Goal: Information Seeking & Learning: Learn about a topic

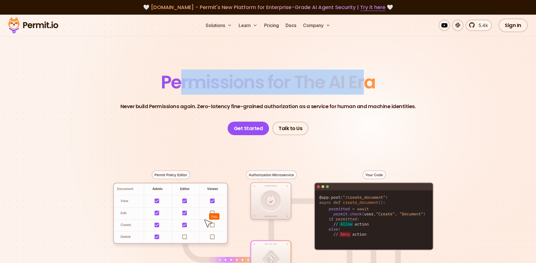
drag, startPoint x: 190, startPoint y: 84, endPoint x: 367, endPoint y: 84, distance: 176.1
click at [367, 84] on span "Permissions for The AI Era" at bounding box center [268, 81] width 214 height 25
drag, startPoint x: 338, startPoint y: 80, endPoint x: 173, endPoint y: 78, distance: 165.2
click at [173, 78] on span "Permissions for The AI Era" at bounding box center [268, 81] width 214 height 25
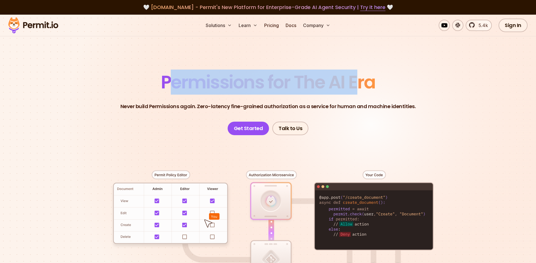
click at [173, 78] on span "Permissions for The AI Era" at bounding box center [268, 81] width 214 height 25
drag, startPoint x: 226, startPoint y: 83, endPoint x: 380, endPoint y: 84, distance: 154.2
click at [380, 84] on header "Permissions for The AI Era Never build Permissions again. Zero-latency fine-gra…" at bounding box center [268, 104] width 394 height 62
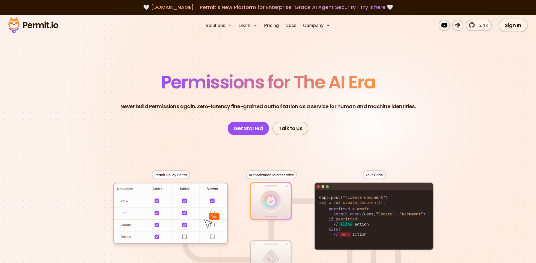
click at [437, 82] on header "Permissions for The AI Era Never build Permissions again. Zero-latency fine-gra…" at bounding box center [268, 104] width 394 height 62
click at [441, 86] on header "Permissions for The AI Era Never build Permissions again. Zero-latency fine-gra…" at bounding box center [268, 104] width 394 height 62
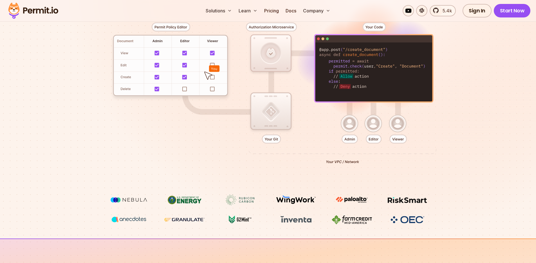
scroll to position [151, 0]
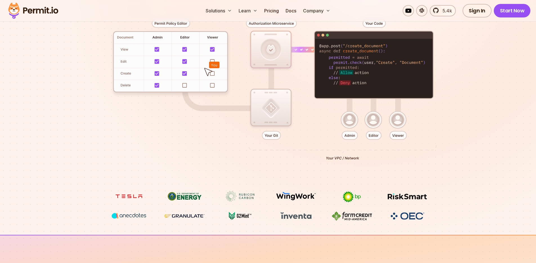
click at [78, 181] on div at bounding box center [268, 87] width 394 height 207
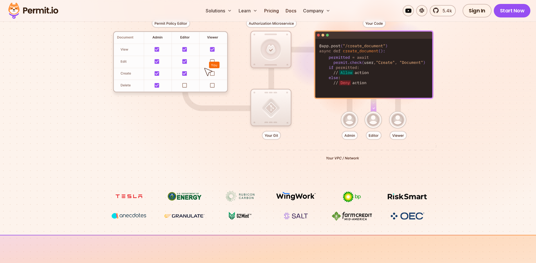
click at [78, 181] on div at bounding box center [268, 87] width 394 height 207
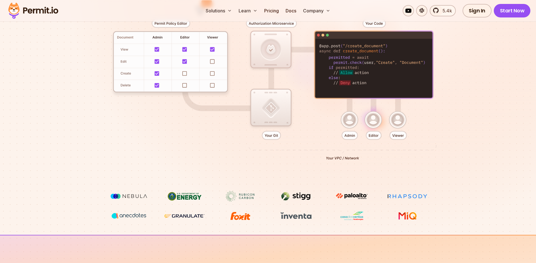
click at [62, 164] on section "Permissions for The AI Era Never build Permissions again. Zero-latency fine-gra…" at bounding box center [268, 48] width 536 height 371
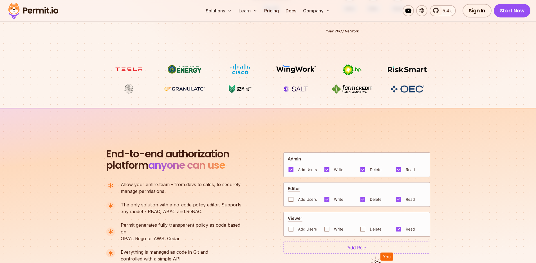
scroll to position [398, 0]
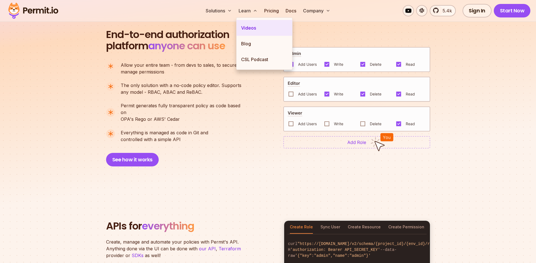
click at [250, 30] on link "Videos" at bounding box center [265, 28] width 56 height 16
click at [250, 45] on link "Blog" at bounding box center [265, 44] width 56 height 16
click at [253, 59] on link "CSL Podcast" at bounding box center [265, 59] width 56 height 16
click at [182, 55] on div "End-to-end authorization platform anyone can use A no-code authorization platfo…" at bounding box center [176, 97] width 141 height 137
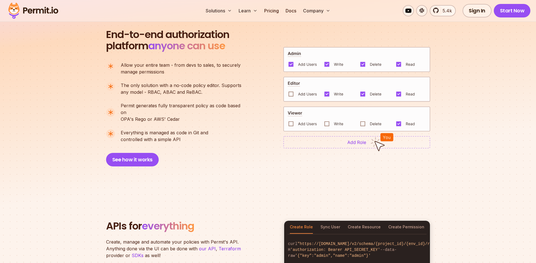
click at [182, 55] on div "End-to-end authorization platform anyone can use A no-code authorization platfo…" at bounding box center [176, 97] width 141 height 137
click at [231, 129] on li "Everything is managed as code in Git and controlled with a simple API" at bounding box center [176, 136] width 140 height 14
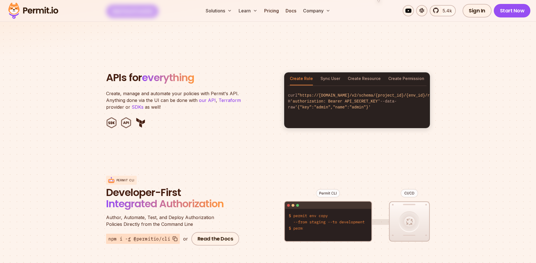
scroll to position [575, 0]
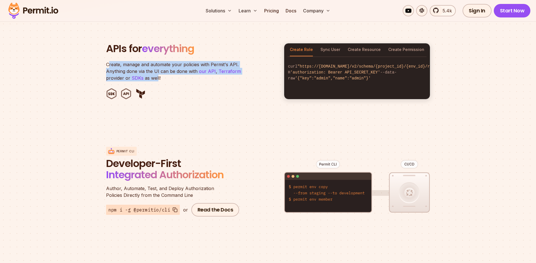
drag, startPoint x: 130, startPoint y: 64, endPoint x: 156, endPoint y: 71, distance: 26.8
click at [156, 71] on p "Create, manage and automate your policies with Permit's API. Anything done via …" at bounding box center [176, 71] width 141 height 20
drag, startPoint x: 145, startPoint y: 68, endPoint x: 113, endPoint y: 56, distance: 33.8
click at [113, 61] on p "Create, manage and automate your policies with Permit's API. Anything done via …" at bounding box center [176, 71] width 141 height 20
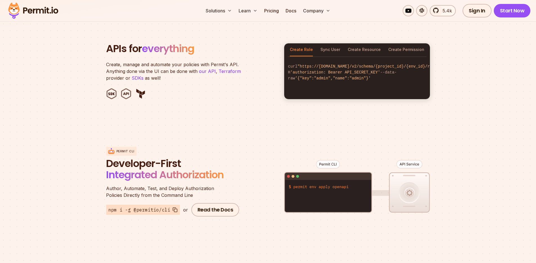
click at [113, 61] on p "Create, manage and automate your policies with Permit's API. Anything done via …" at bounding box center [176, 71] width 141 height 20
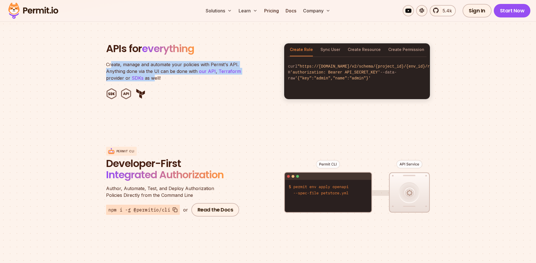
drag, startPoint x: 112, startPoint y: 57, endPoint x: 152, endPoint y: 70, distance: 42.1
click at [152, 70] on p "Create, manage and automate your policies with Permit's API. Anything done via …" at bounding box center [176, 71] width 141 height 20
drag, startPoint x: 151, startPoint y: 70, endPoint x: 110, endPoint y: 57, distance: 43.2
click at [110, 61] on p "Create, manage and automate your policies with Permit's API. Anything done via …" at bounding box center [176, 71] width 141 height 20
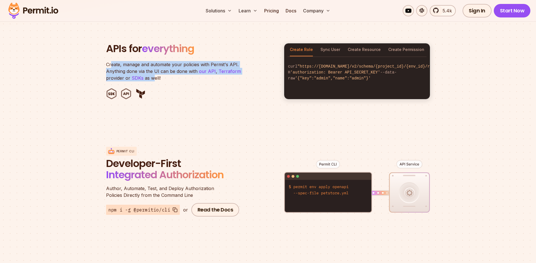
click at [110, 61] on p "Create, manage and automate your policies with Permit's API. Anything done via …" at bounding box center [176, 71] width 141 height 20
drag, startPoint x: 110, startPoint y: 57, endPoint x: 151, endPoint y: 68, distance: 42.7
click at [151, 68] on p "Create, manage and automate your policies with Permit's API. Anything done via …" at bounding box center [176, 71] width 141 height 20
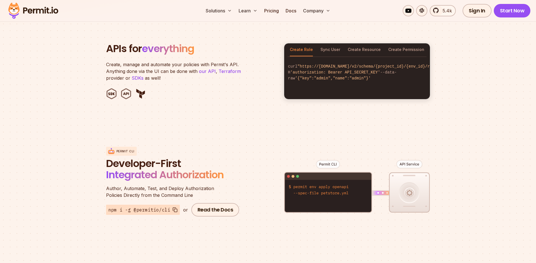
click at [320, 46] on div "Create Role Sync User Create Resource Create Permission" at bounding box center [357, 49] width 146 height 13
click at [329, 43] on button "Sync User" at bounding box center [330, 49] width 20 height 13
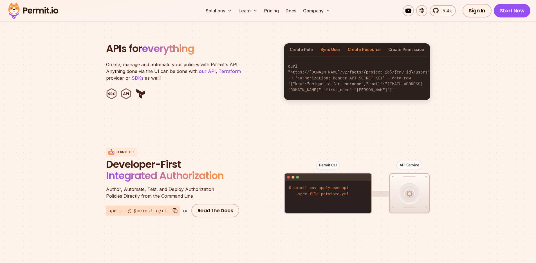
click at [367, 43] on button "Create Resource" at bounding box center [364, 49] width 33 height 13
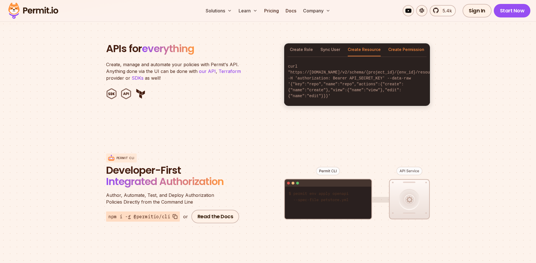
click at [390, 43] on button "Create Permission" at bounding box center [406, 49] width 36 height 13
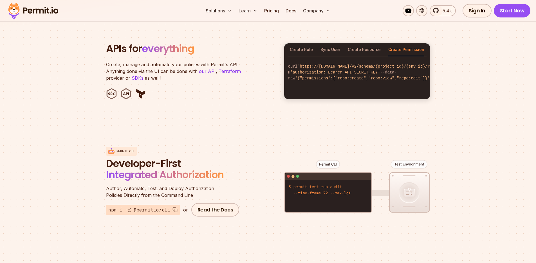
scroll to position [596, 0]
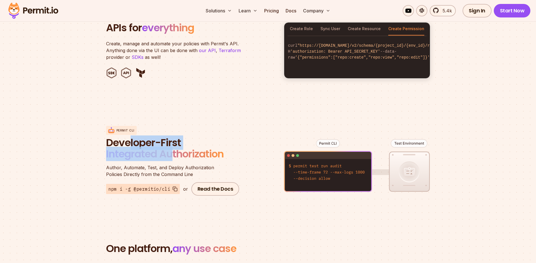
drag, startPoint x: 130, startPoint y: 135, endPoint x: 170, endPoint y: 142, distance: 41.1
click at [170, 142] on span "Developer-First Integrated Authorization" at bounding box center [173, 149] width 135 height 24
click at [170, 147] on span "Integrated Authorization" at bounding box center [165, 154] width 118 height 14
drag, startPoint x: 199, startPoint y: 143, endPoint x: 142, endPoint y: 140, distance: 58.1
click at [142, 140] on span "Developer-First Integrated Authorization" at bounding box center [173, 149] width 135 height 24
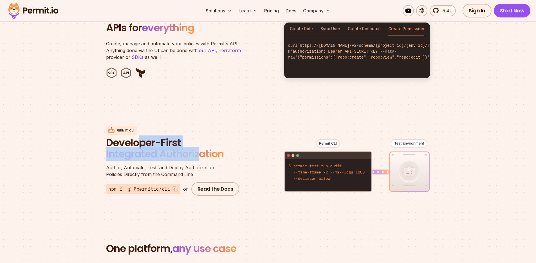
drag, startPoint x: 142, startPoint y: 140, endPoint x: 156, endPoint y: 142, distance: 15.0
click at [142, 140] on span "Developer-First" at bounding box center [173, 142] width 135 height 11
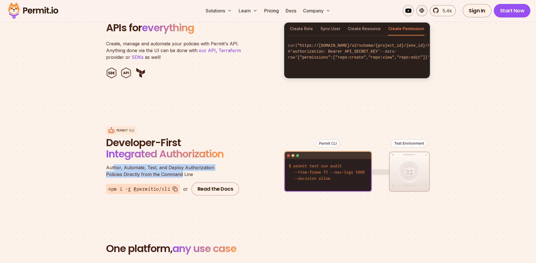
drag, startPoint x: 134, startPoint y: 161, endPoint x: 183, endPoint y: 166, distance: 48.9
click at [183, 166] on p "Author, Automate, Test, and Deploy Authorization Policies Directly from the Com…" at bounding box center [173, 171] width 135 height 14
drag, startPoint x: 174, startPoint y: 164, endPoint x: 125, endPoint y: 163, distance: 48.7
click at [125, 164] on p "Author, Automate, Test, and Deploy Authorization Policies Directly from the Com…" at bounding box center [173, 171] width 135 height 14
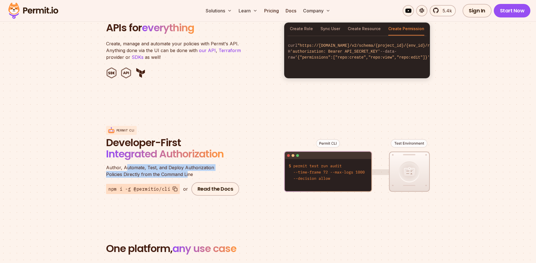
click at [125, 164] on span "Author, Automate, Test, and Deploy Authorization" at bounding box center [173, 167] width 135 height 7
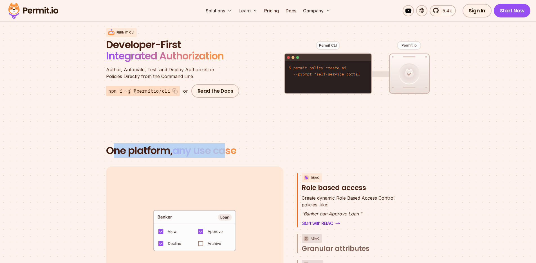
drag, startPoint x: 145, startPoint y: 145, endPoint x: 229, endPoint y: 145, distance: 83.8
click at [229, 145] on h2 "One platform, any use case" at bounding box center [268, 150] width 324 height 11
click at [229, 145] on span "any use case" at bounding box center [204, 150] width 64 height 14
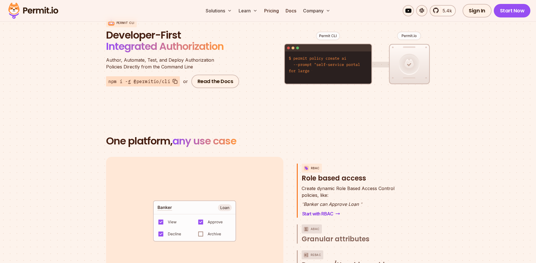
scroll to position [790, 0]
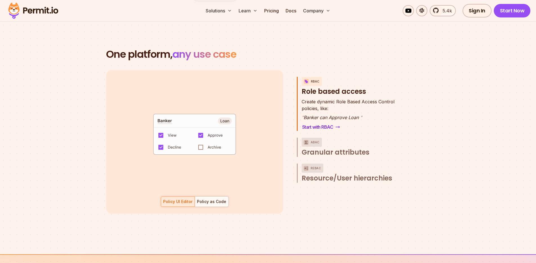
click at [177, 134] on code "default allow := false allow if { some role in data.users[input.user].roles act…" at bounding box center [194, 136] width 117 height 48
click at [334, 148] on span "Granular attributes" at bounding box center [336, 152] width 68 height 9
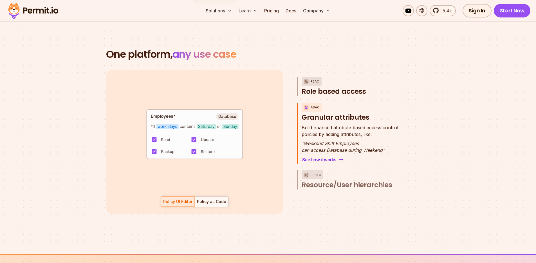
click at [338, 89] on span "Role based access" at bounding box center [334, 91] width 64 height 9
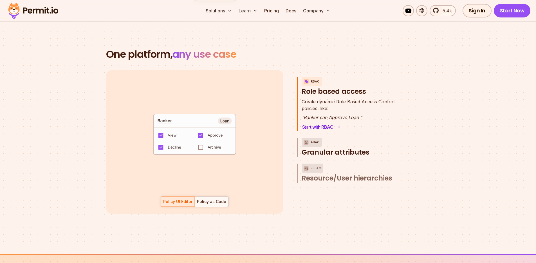
click at [345, 148] on span "Granular attributes" at bounding box center [336, 152] width 68 height 9
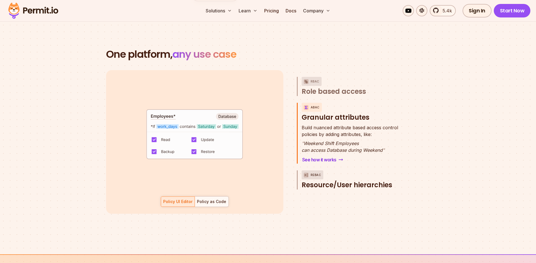
click at [343, 180] on span "Resource/User hierarchies" at bounding box center [347, 184] width 91 height 9
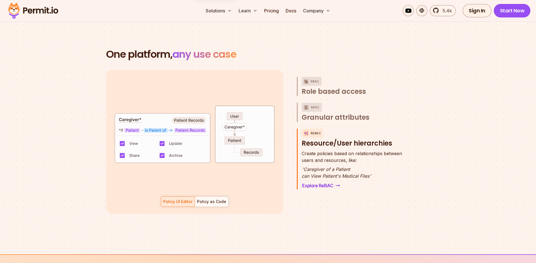
click at [352, 220] on section "One platform, any use case RBAC Role based access default allow := false allow …" at bounding box center [268, 138] width 536 height 232
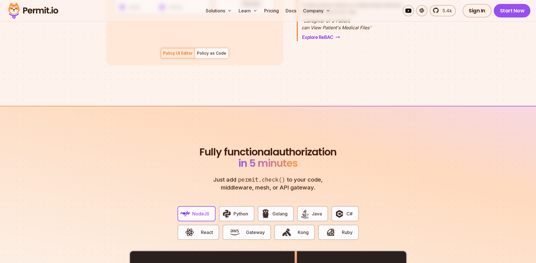
scroll to position [942, 0]
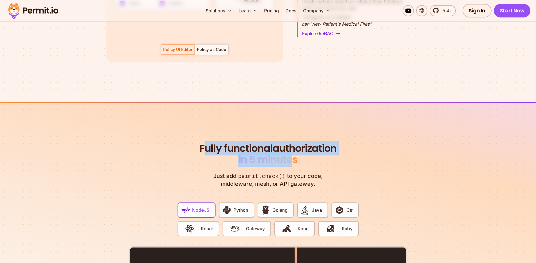
drag, startPoint x: 234, startPoint y: 140, endPoint x: 326, endPoint y: 155, distance: 93.7
click at [326, 155] on h2 "Fully functional authorization in 5 minutes" at bounding box center [268, 154] width 140 height 23
click at [298, 155] on span "in 5 minutes" at bounding box center [267, 159] width 59 height 14
drag, startPoint x: 316, startPoint y: 152, endPoint x: 236, endPoint y: 145, distance: 80.2
click at [236, 145] on h2 "Fully functional authorization in 5 minutes" at bounding box center [268, 154] width 140 height 23
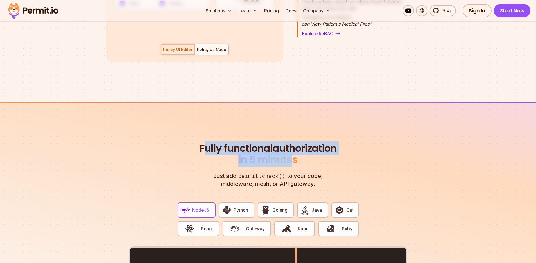
click at [236, 145] on span "Fully functional" at bounding box center [235, 148] width 73 height 11
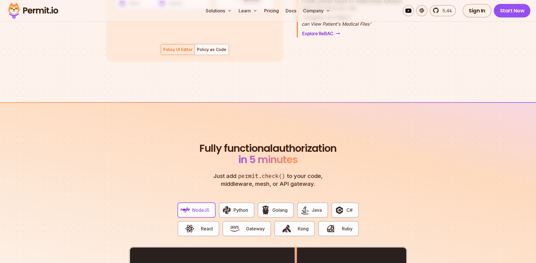
scroll to position [1105, 0]
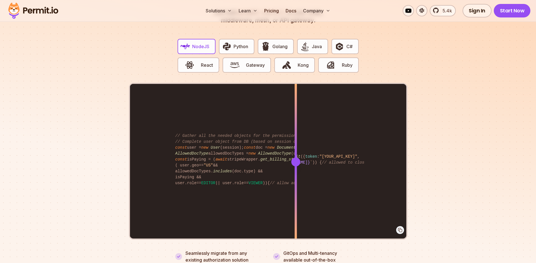
click at [89, 186] on section "Fully functional authorization in 5 minutes Just add permit.check() to your cod…" at bounding box center [268, 114] width 536 height 351
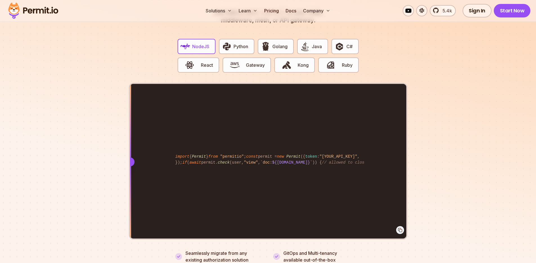
drag, startPoint x: 295, startPoint y: 157, endPoint x: 68, endPoint y: 179, distance: 227.6
click at [68, 179] on section "Fully functional authorization in 5 minutes Just add permit.check() to your cod…" at bounding box center [268, 114] width 536 height 351
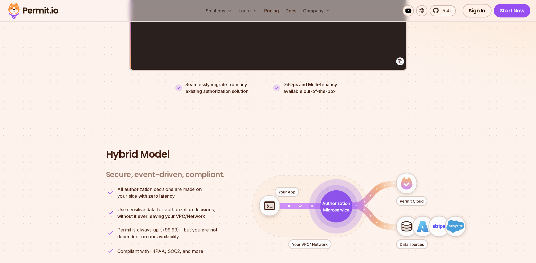
scroll to position [1335, 0]
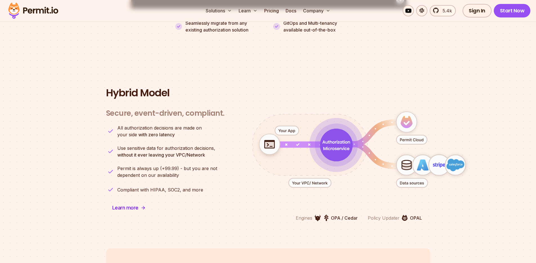
click at [90, 172] on section "Hybrid Model Secure, event-driven, compliant. Engines OPA / Cedar Policy Update…" at bounding box center [268, 154] width 536 height 188
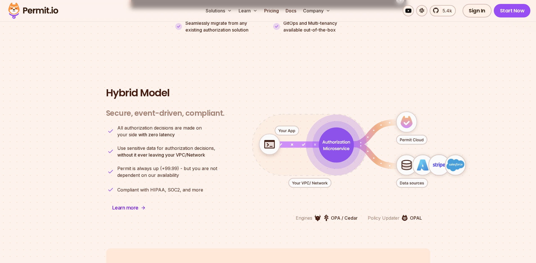
click at [90, 172] on section "Hybrid Model Secure, event-driven, compliant. Engines OPA / Cedar Policy Update…" at bounding box center [268, 154] width 536 height 188
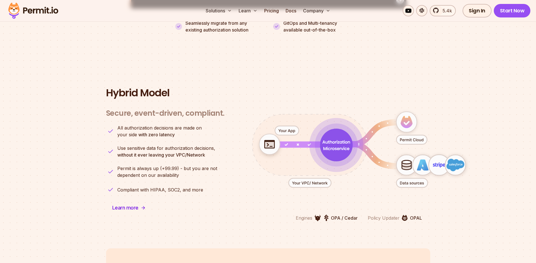
click at [89, 172] on section "Hybrid Model Secure, event-driven, compliant. Engines OPA / Cedar Policy Update…" at bounding box center [268, 154] width 536 height 188
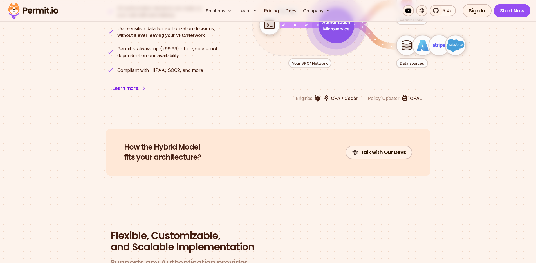
scroll to position [1574, 0]
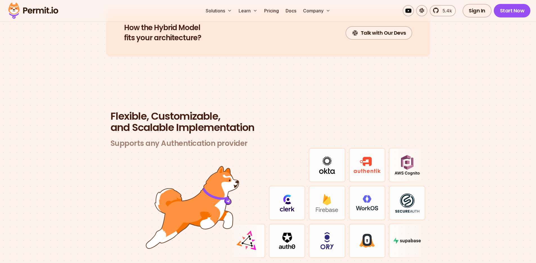
click at [89, 172] on section "Flexible, Customizable, and Scalable Implementation Supports any Authentication…" at bounding box center [268, 191] width 536 height 215
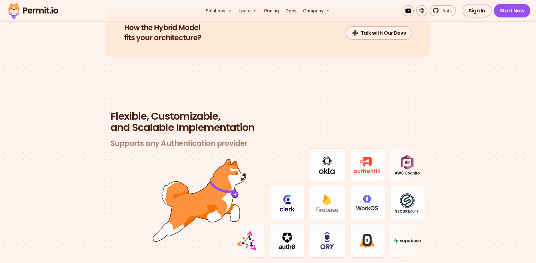
scroll to position [1625, 0]
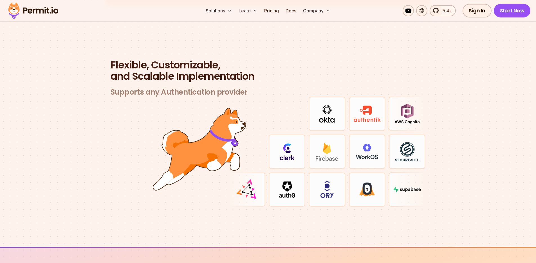
click at [89, 172] on section "Flexible, Customizable, and Scalable Implementation Supports any Authentication…" at bounding box center [268, 139] width 536 height 215
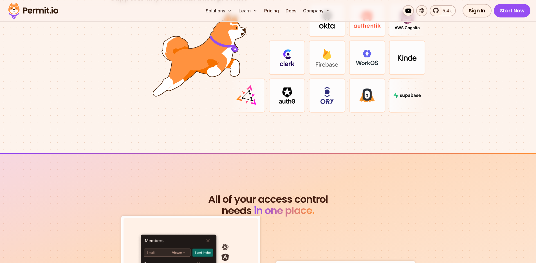
scroll to position [1748, 0]
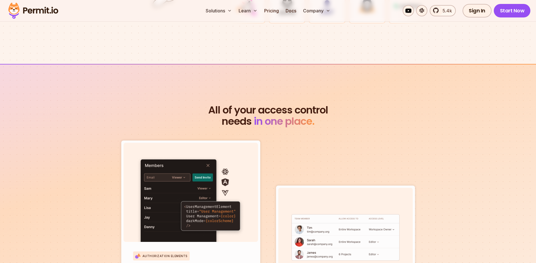
scroll to position [1838, 0]
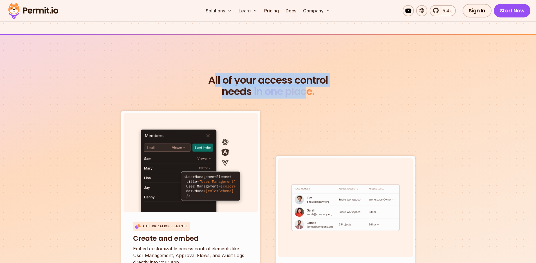
drag, startPoint x: 213, startPoint y: 72, endPoint x: 307, endPoint y: 85, distance: 95.1
click at [307, 85] on h2 "All of your access control needs in one place." at bounding box center [268, 86] width 324 height 23
click at [307, 85] on span "in one place." at bounding box center [284, 91] width 61 height 14
drag, startPoint x: 306, startPoint y: 86, endPoint x: 211, endPoint y: 76, distance: 95.7
click at [211, 76] on h2 "All of your access control needs in one place." at bounding box center [268, 86] width 324 height 23
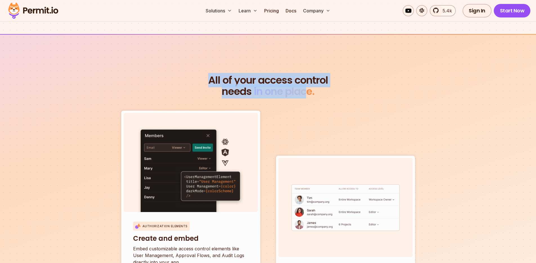
click at [211, 76] on span "All of your access control" at bounding box center [268, 80] width 324 height 11
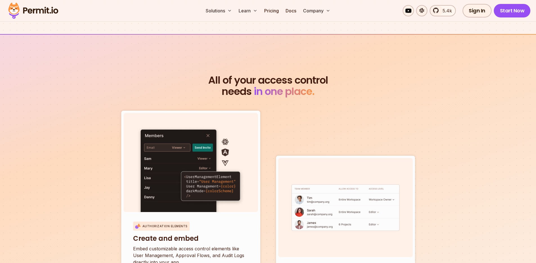
scroll to position [2064, 0]
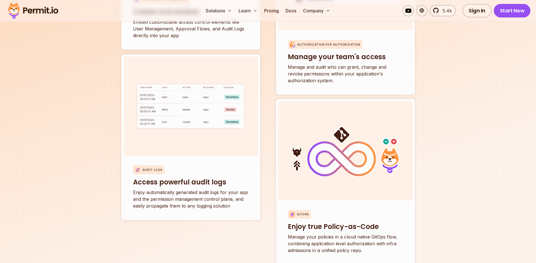
click at [116, 151] on div "All of your access control needs in one place. Authorization Elements Create an…" at bounding box center [268, 62] width 324 height 428
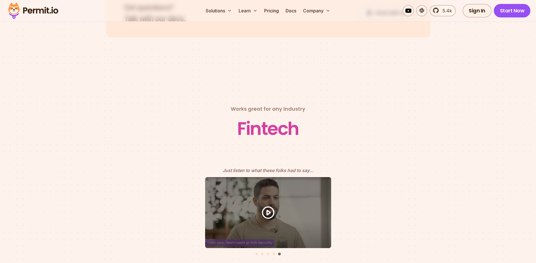
scroll to position [2498, 0]
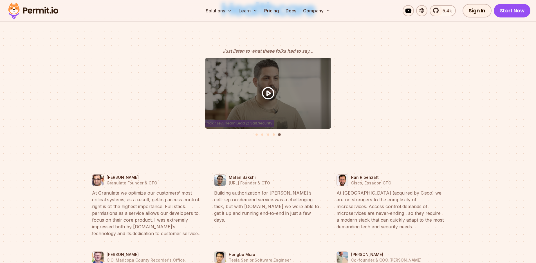
click at [91, 108] on button "5 of 5" at bounding box center [268, 93] width 360 height 71
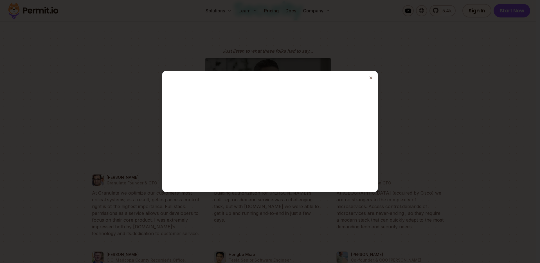
click at [372, 77] on icon "button" at bounding box center [371, 77] width 5 height 5
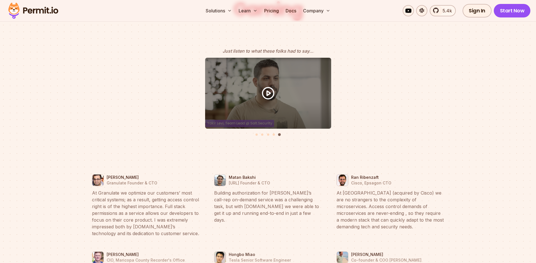
click at [274, 132] on li "Select a slide to show" at bounding box center [274, 134] width 4 height 5
click at [273, 133] on button "Go to slide 4" at bounding box center [274, 134] width 2 height 2
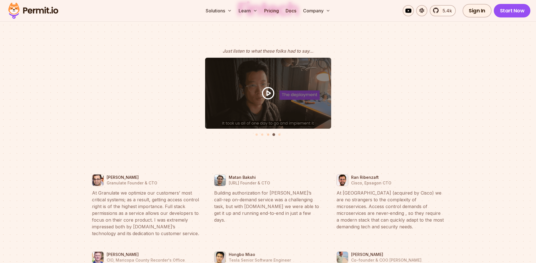
click at [267, 133] on button "Go to slide 3" at bounding box center [268, 134] width 2 height 2
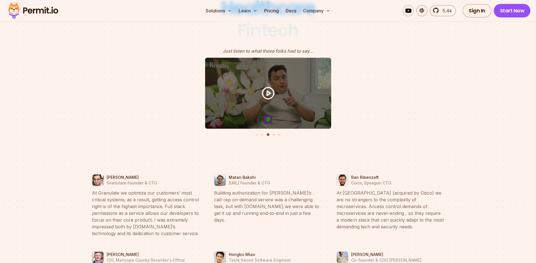
click at [261, 132] on li "Select a slide to show" at bounding box center [262, 134] width 4 height 5
click at [262, 133] on button "Go to slide 2" at bounding box center [262, 134] width 2 height 2
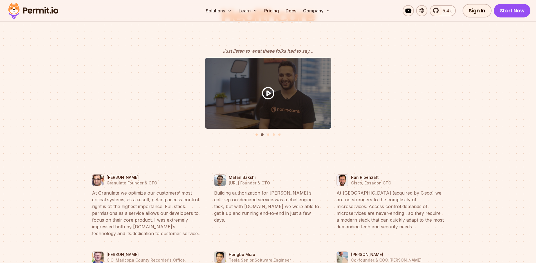
click at [256, 133] on button "Go to slide 1" at bounding box center [256, 134] width 2 height 2
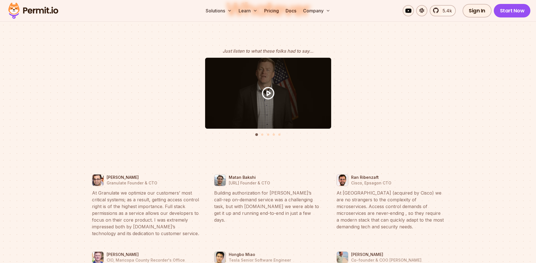
click at [368, 128] on div "Testimonials" at bounding box center [268, 98] width 360 height 81
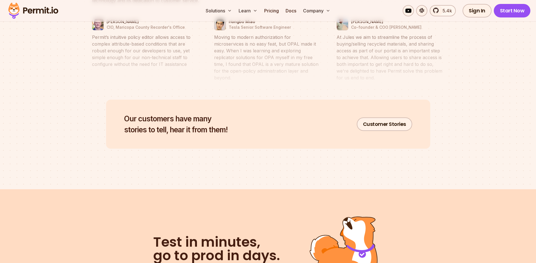
scroll to position [2783, 0]
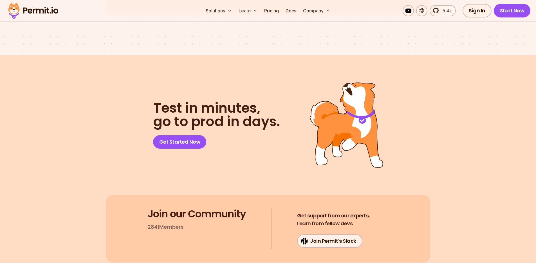
scroll to position [2882, 0]
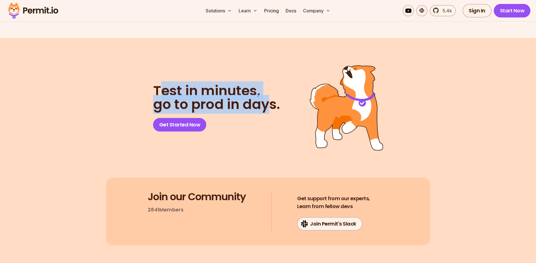
drag, startPoint x: 161, startPoint y: 84, endPoint x: 266, endPoint y: 98, distance: 106.2
click at [266, 98] on h2 "Test in minutes, go to prod in days." at bounding box center [216, 97] width 127 height 27
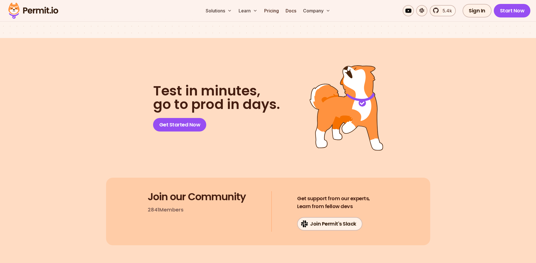
click at [266, 98] on h2 "Test in minutes, go to prod in days." at bounding box center [216, 97] width 127 height 27
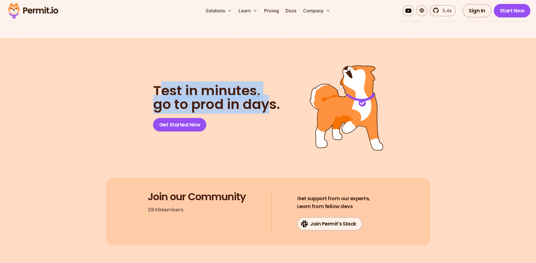
drag, startPoint x: 266, startPoint y: 99, endPoint x: 159, endPoint y: 86, distance: 108.0
click at [159, 86] on h2 "Test in minutes, go to prod in days." at bounding box center [216, 97] width 127 height 27
click at [159, 86] on span "Test in minutes," at bounding box center [216, 91] width 127 height 14
drag, startPoint x: 187, startPoint y: 87, endPoint x: 245, endPoint y: 95, distance: 58.8
click at [245, 95] on h2 "Test in minutes, go to prod in days." at bounding box center [216, 97] width 127 height 27
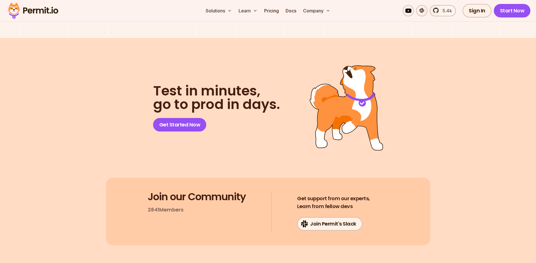
click at [245, 95] on h2 "Test in minutes, go to prod in days." at bounding box center [216, 97] width 127 height 27
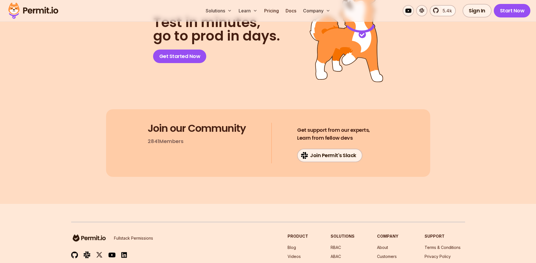
scroll to position [2952, 0]
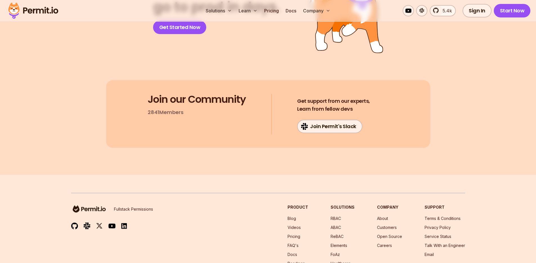
click at [139, 103] on div "Join our Community 2841 Members Get support from our experts, Learn from fellow…" at bounding box center [268, 114] width 324 height 68
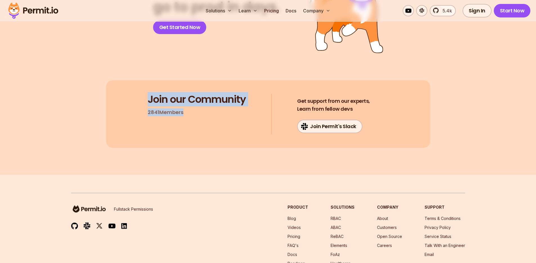
drag, startPoint x: 139, startPoint y: 103, endPoint x: 165, endPoint y: 88, distance: 29.7
click at [165, 88] on div "Join our Community 2841 Members Get support from our experts, Learn from fellow…" at bounding box center [268, 114] width 324 height 68
click at [165, 94] on h3 "Join our Community" at bounding box center [197, 99] width 98 height 11
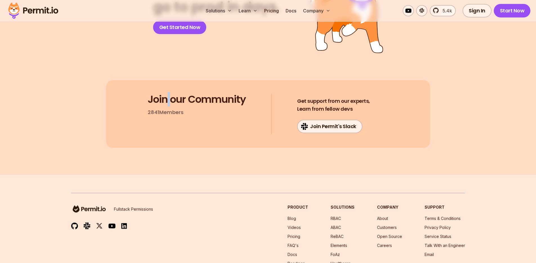
click at [165, 94] on h3 "Join our Community" at bounding box center [197, 99] width 98 height 11
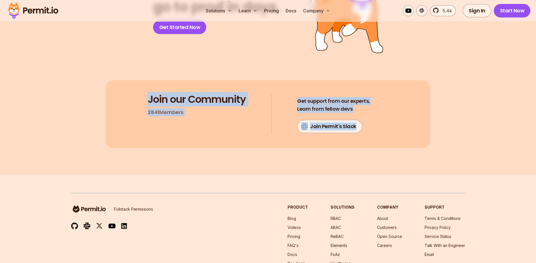
drag, startPoint x: 165, startPoint y: 88, endPoint x: 365, endPoint y: 132, distance: 205.3
click at [365, 132] on div "Join our Community 2841 Members Get support from our experts, Learn from fellow…" at bounding box center [268, 114] width 324 height 68
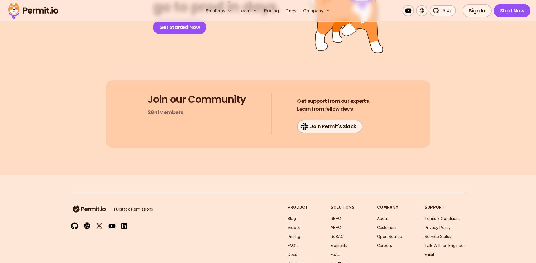
click at [365, 132] on div "Join our Community 2841 Members Get support from our experts, Learn from fellow…" at bounding box center [268, 114] width 324 height 68
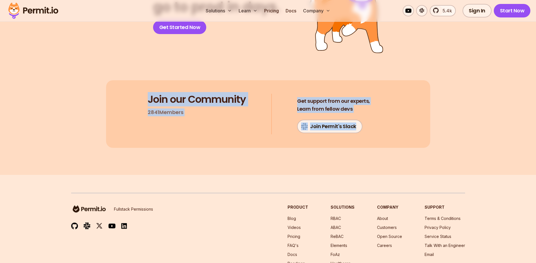
drag, startPoint x: 365, startPoint y: 132, endPoint x: 124, endPoint y: 92, distance: 244.4
click at [124, 92] on div "Join our Community 2841 Members Get support from our experts, Learn from fellow…" at bounding box center [268, 114] width 324 height 68
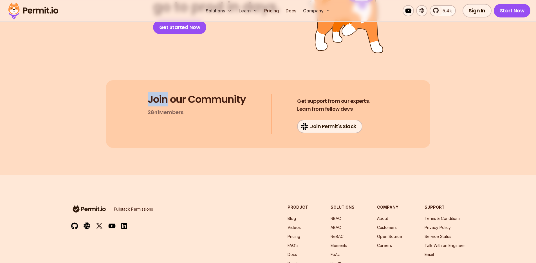
click at [124, 92] on div "Join our Community 2841 Members Get support from our experts, Learn from fellow…" at bounding box center [268, 114] width 324 height 68
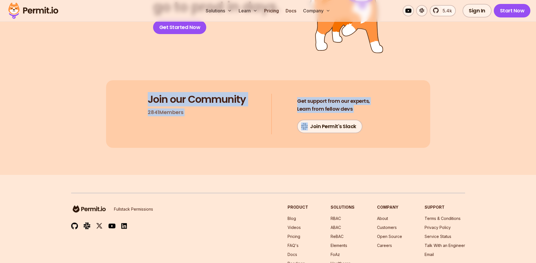
drag, startPoint x: 124, startPoint y: 92, endPoint x: 391, endPoint y: 123, distance: 267.9
click at [391, 123] on div "Join our Community 2841 Members Get support from our experts, Learn from fellow…" at bounding box center [268, 114] width 324 height 68
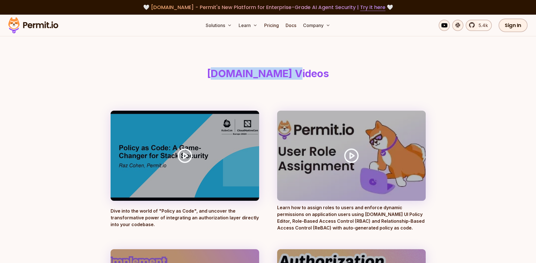
drag, startPoint x: 234, startPoint y: 75, endPoint x: 301, endPoint y: 75, distance: 66.7
click at [301, 75] on h1 "Permit.io Videos" at bounding box center [268, 73] width 313 height 11
drag, startPoint x: 302, startPoint y: 74, endPoint x: 229, endPoint y: 78, distance: 72.4
click at [229, 78] on h1 "Permit.io Videos" at bounding box center [268, 73] width 313 height 11
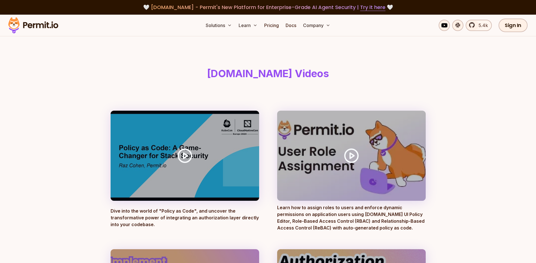
click at [230, 77] on h1 "Permit.io Videos" at bounding box center [268, 73] width 313 height 11
drag, startPoint x: 233, startPoint y: 77, endPoint x: 303, endPoint y: 76, distance: 70.1
click at [303, 76] on h1 "Permit.io Videos" at bounding box center [268, 73] width 313 height 11
drag, startPoint x: 296, startPoint y: 74, endPoint x: 236, endPoint y: 76, distance: 59.7
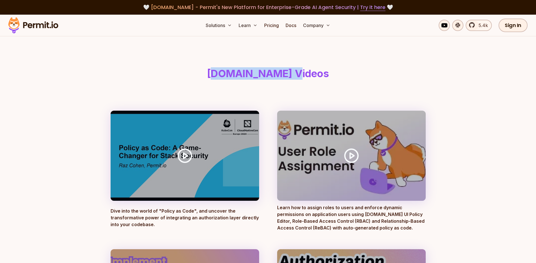
click at [236, 76] on h1 "Permit.io Videos" at bounding box center [268, 73] width 313 height 11
drag, startPoint x: 238, startPoint y: 75, endPoint x: 305, endPoint y: 75, distance: 67.0
click at [305, 75] on h1 "Permit.io Videos" at bounding box center [268, 73] width 313 height 11
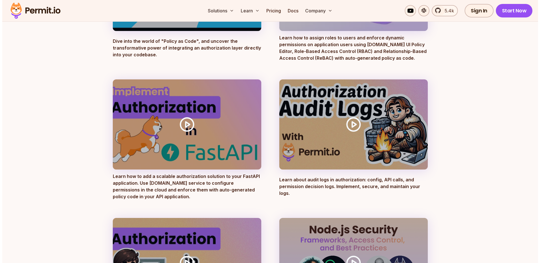
scroll to position [318, 0]
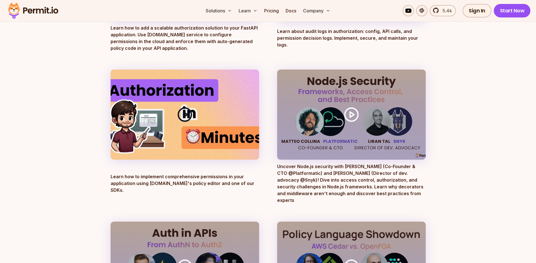
click at [182, 111] on icon at bounding box center [185, 115] width 16 height 16
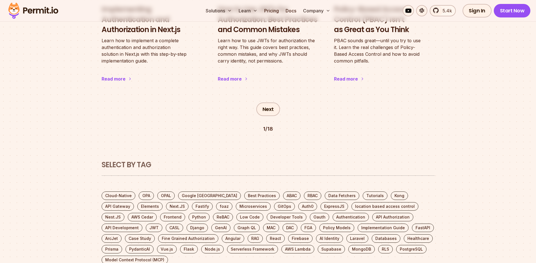
scroll to position [1045, 0]
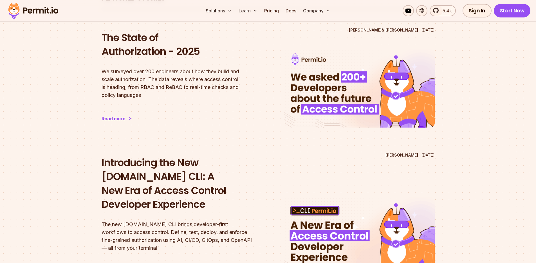
scroll to position [0, 0]
